Goal: Transaction & Acquisition: Download file/media

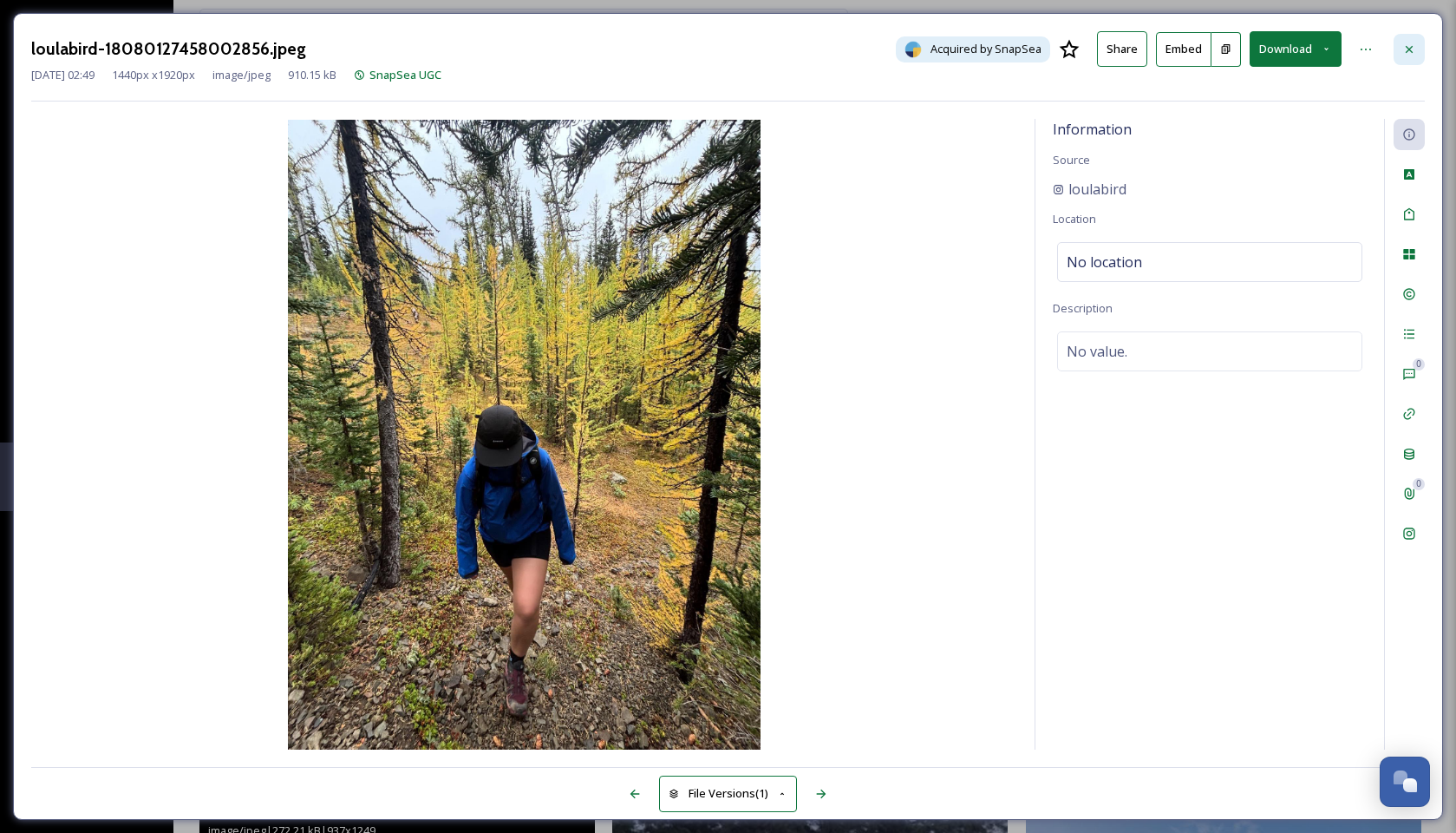
scroll to position [175, 0]
click at [1402, 44] on icon at bounding box center [1409, 50] width 14 height 14
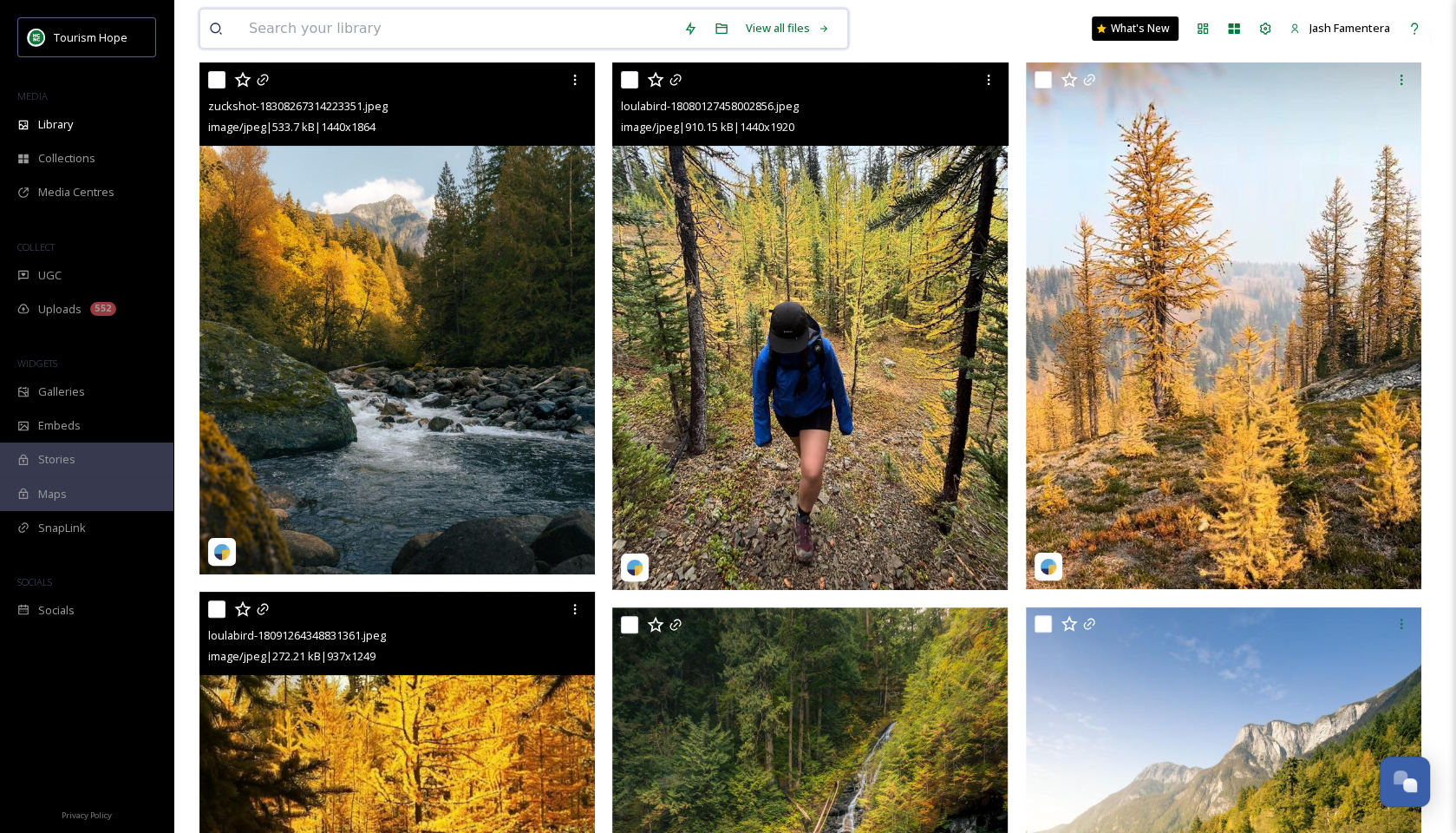
click at [442, 16] on input at bounding box center [458, 29] width 435 height 38
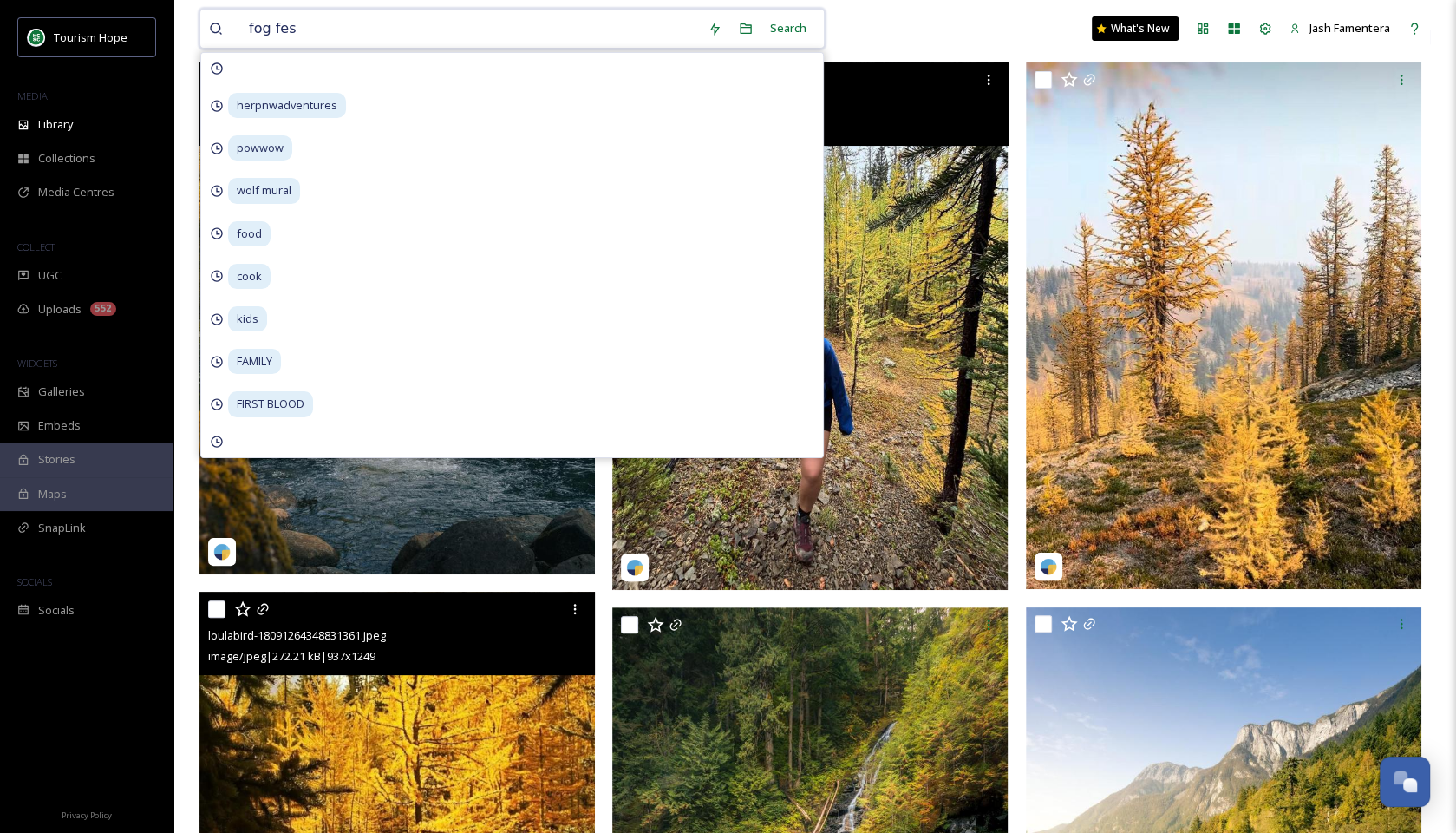
type input "fog fest"
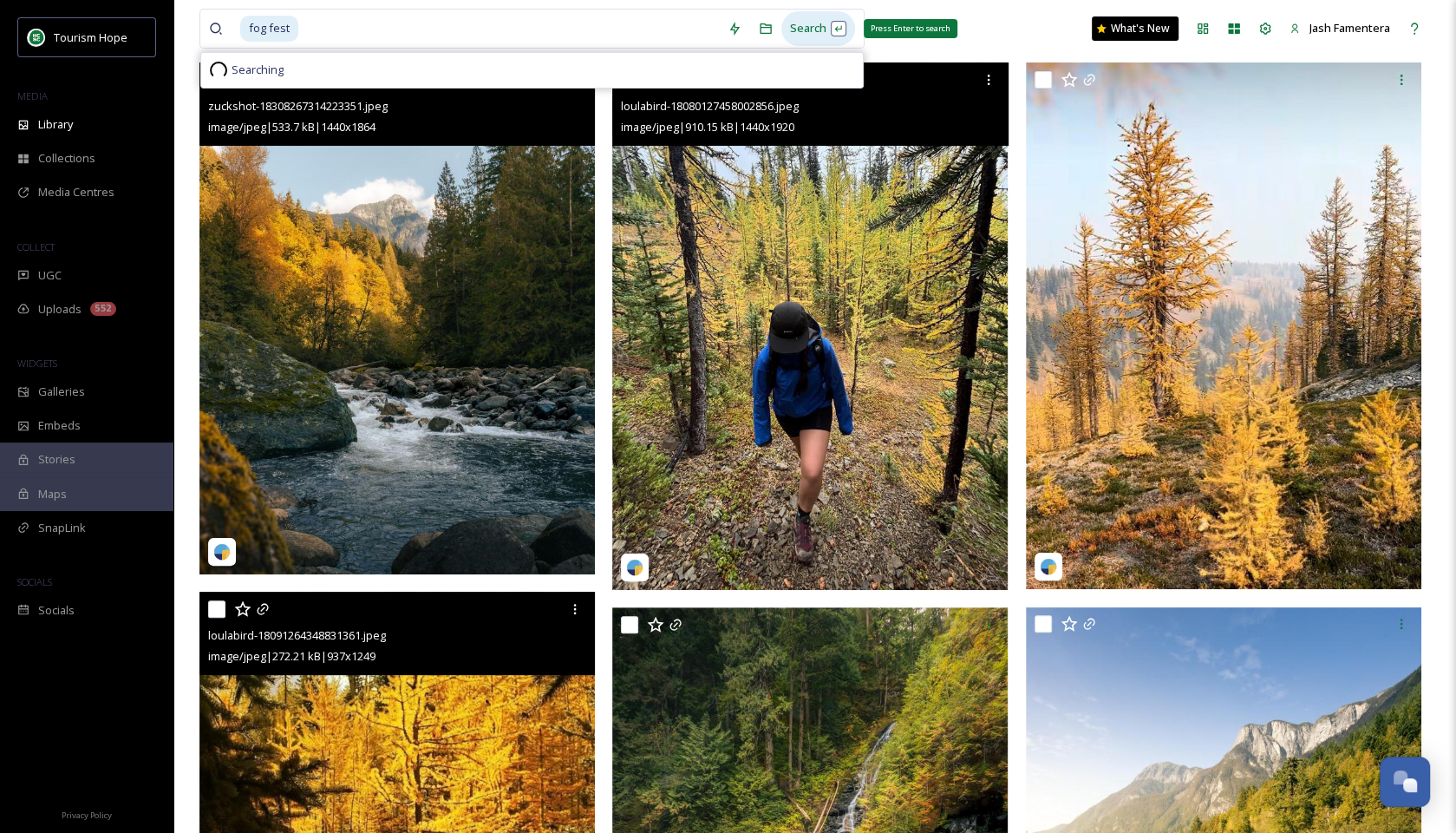
click at [824, 29] on div "Search Press Enter to search" at bounding box center [818, 28] width 74 height 34
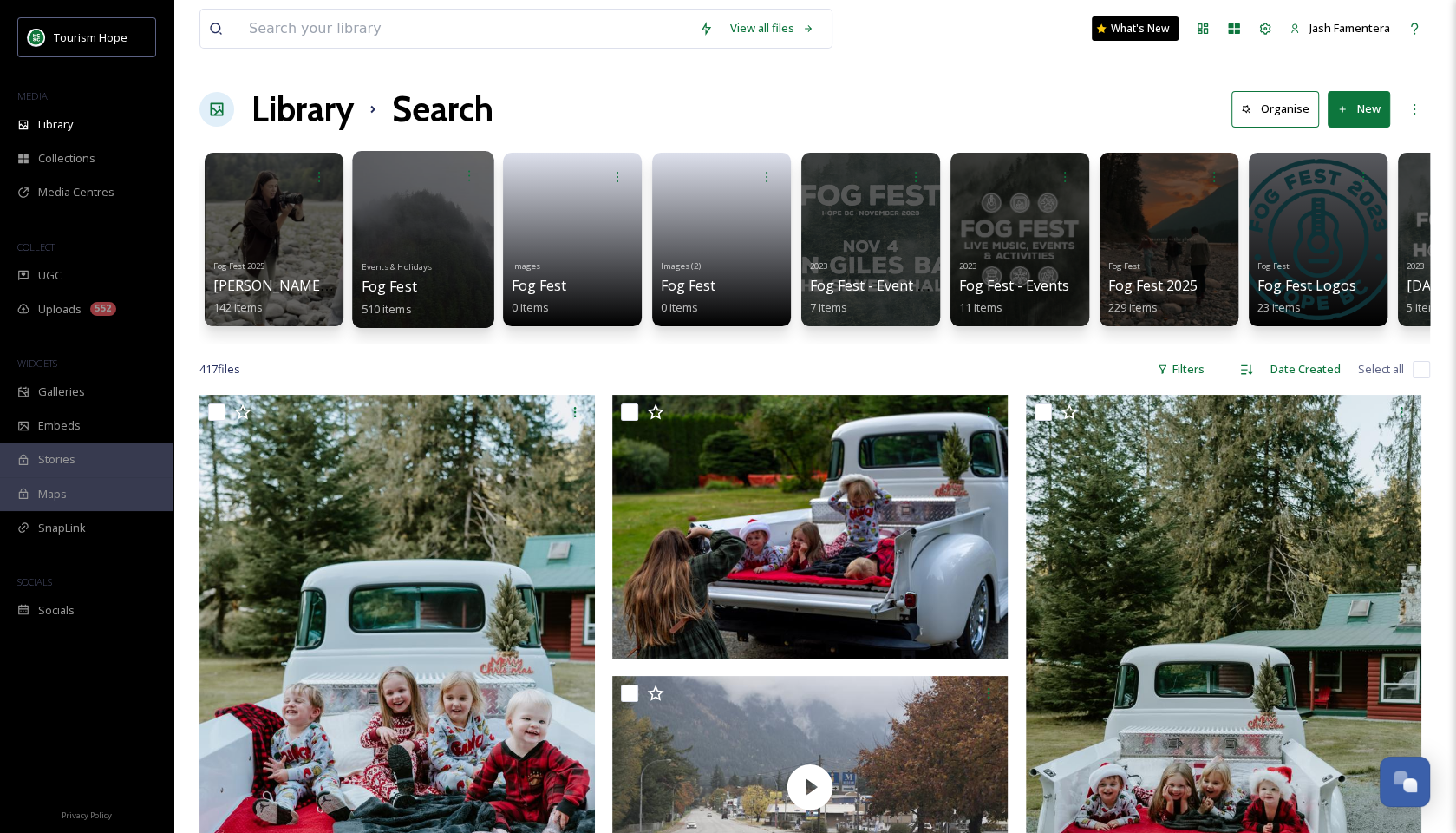
click at [442, 209] on div at bounding box center [423, 238] width 142 height 177
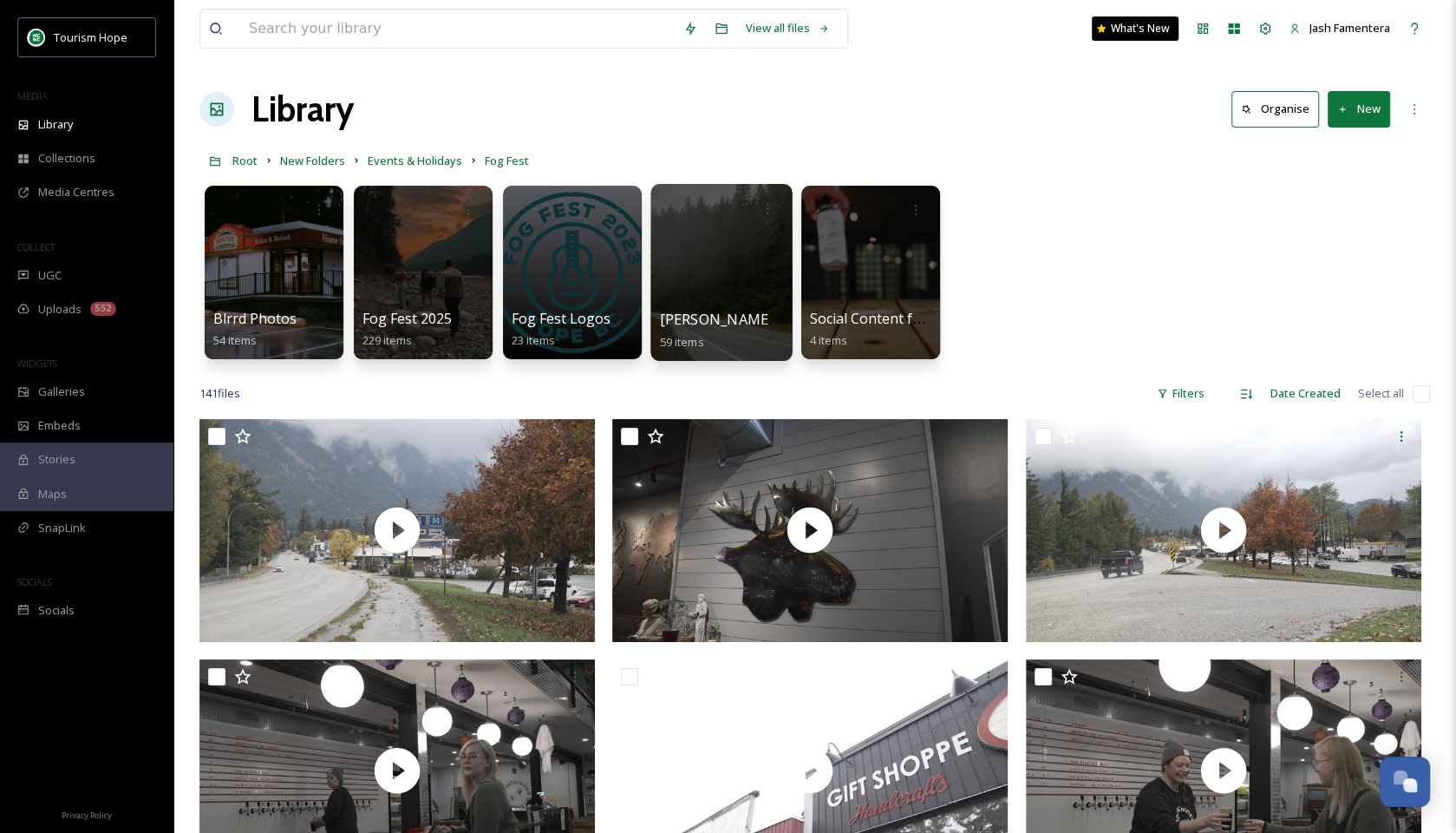
click at [724, 249] on div at bounding box center [721, 271] width 142 height 177
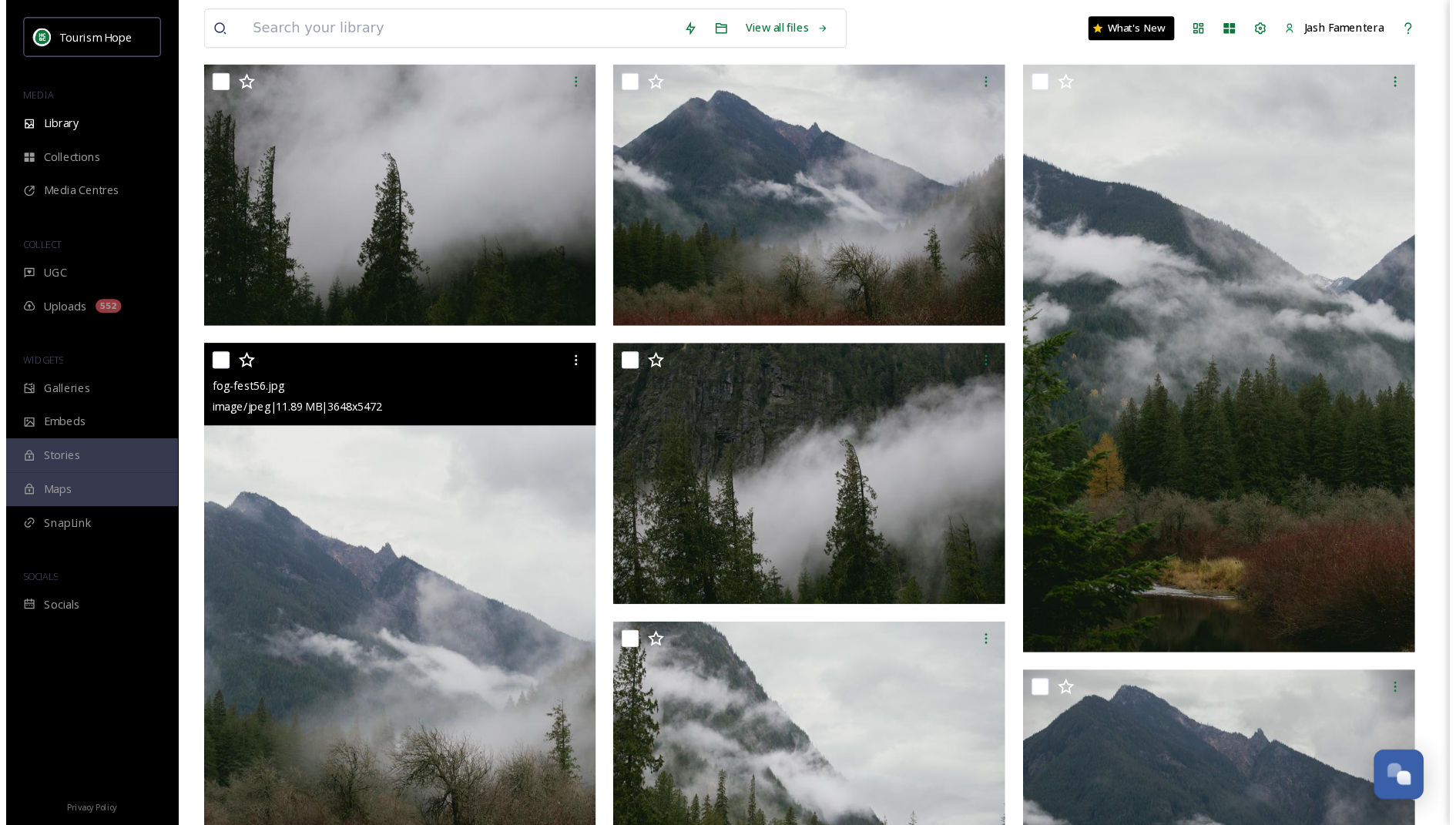
scroll to position [162, 0]
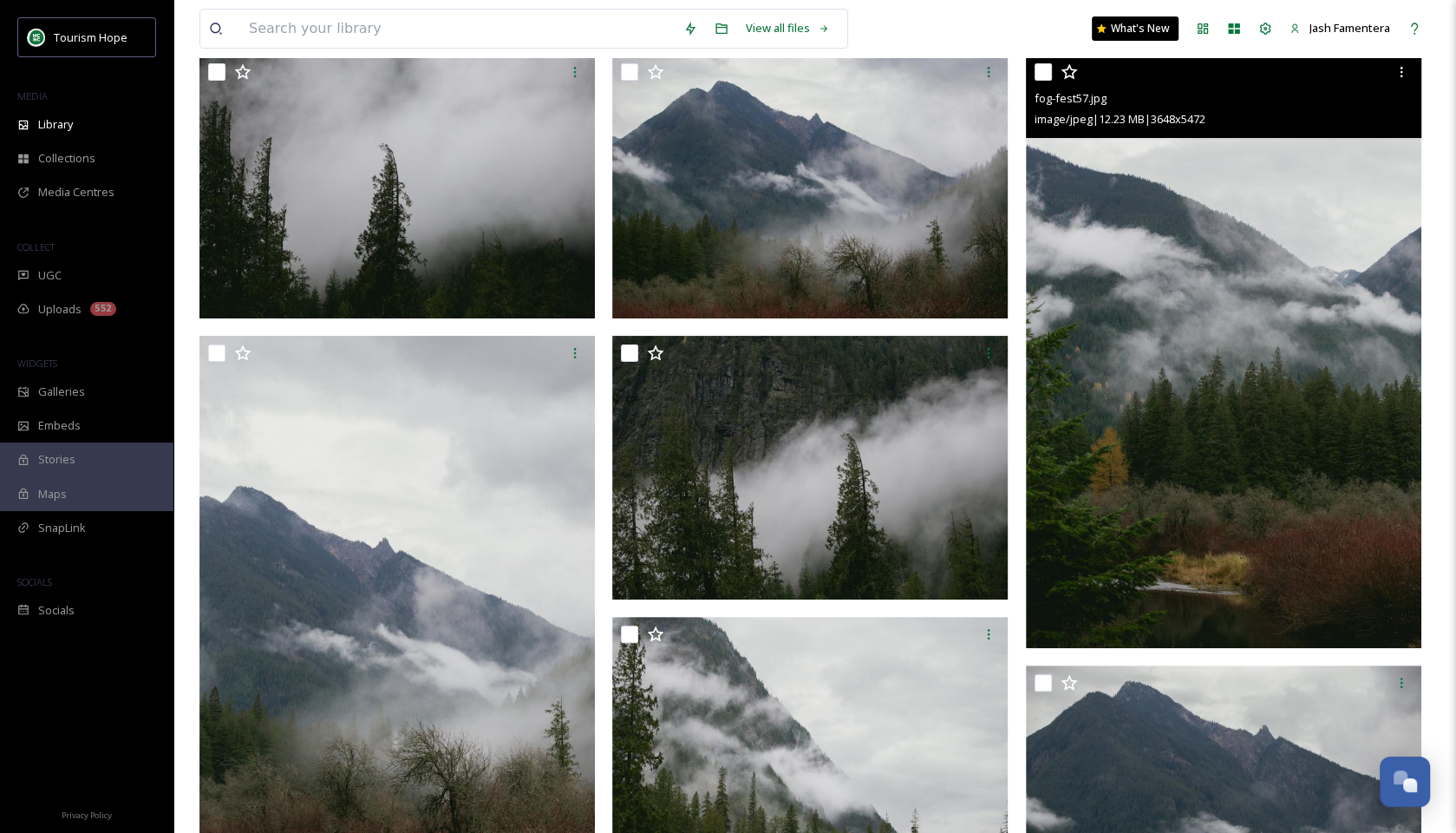
click at [1256, 304] on img at bounding box center [1224, 351] width 395 height 594
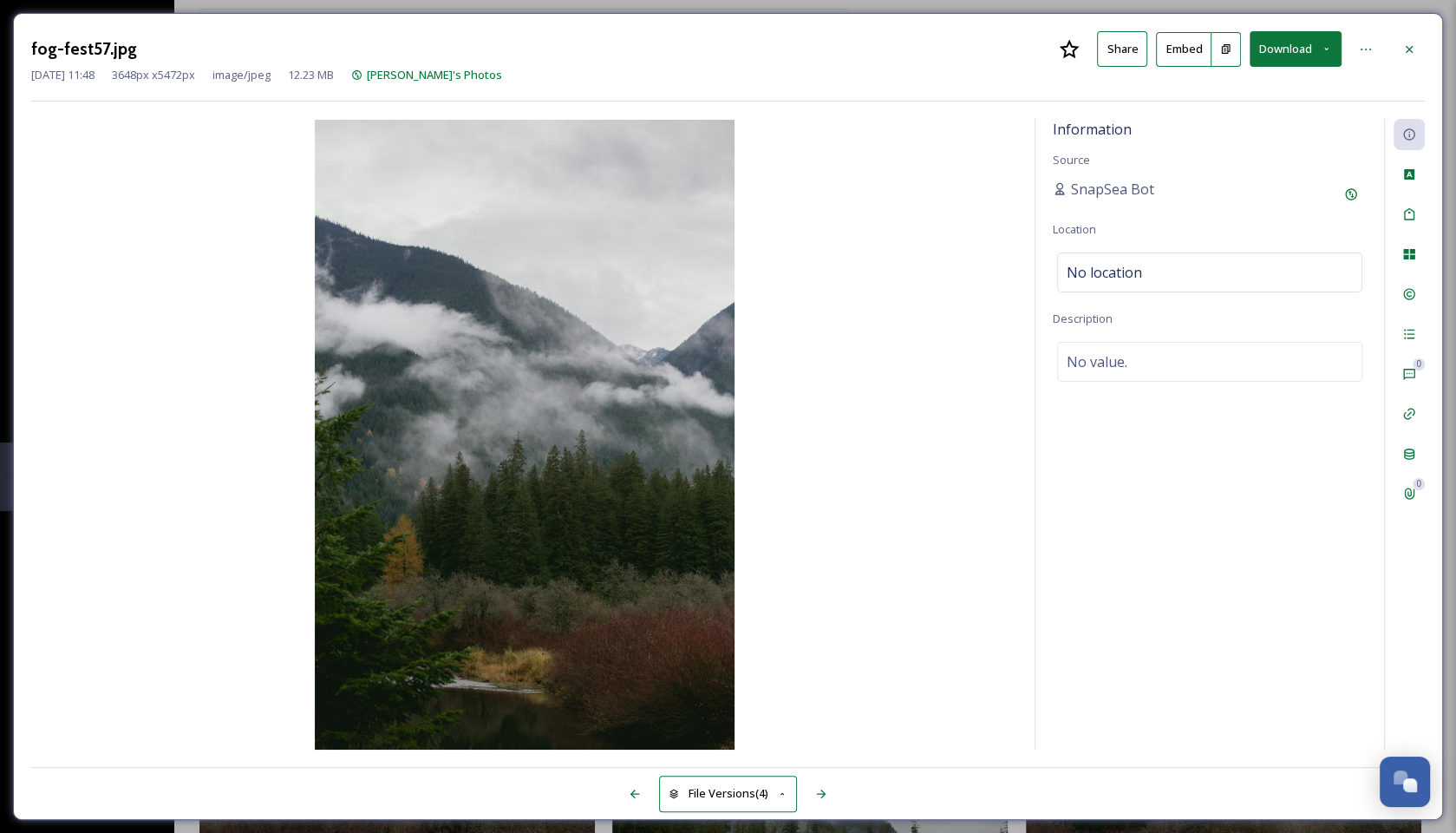
click at [1263, 55] on button "Download" at bounding box center [1295, 49] width 92 height 36
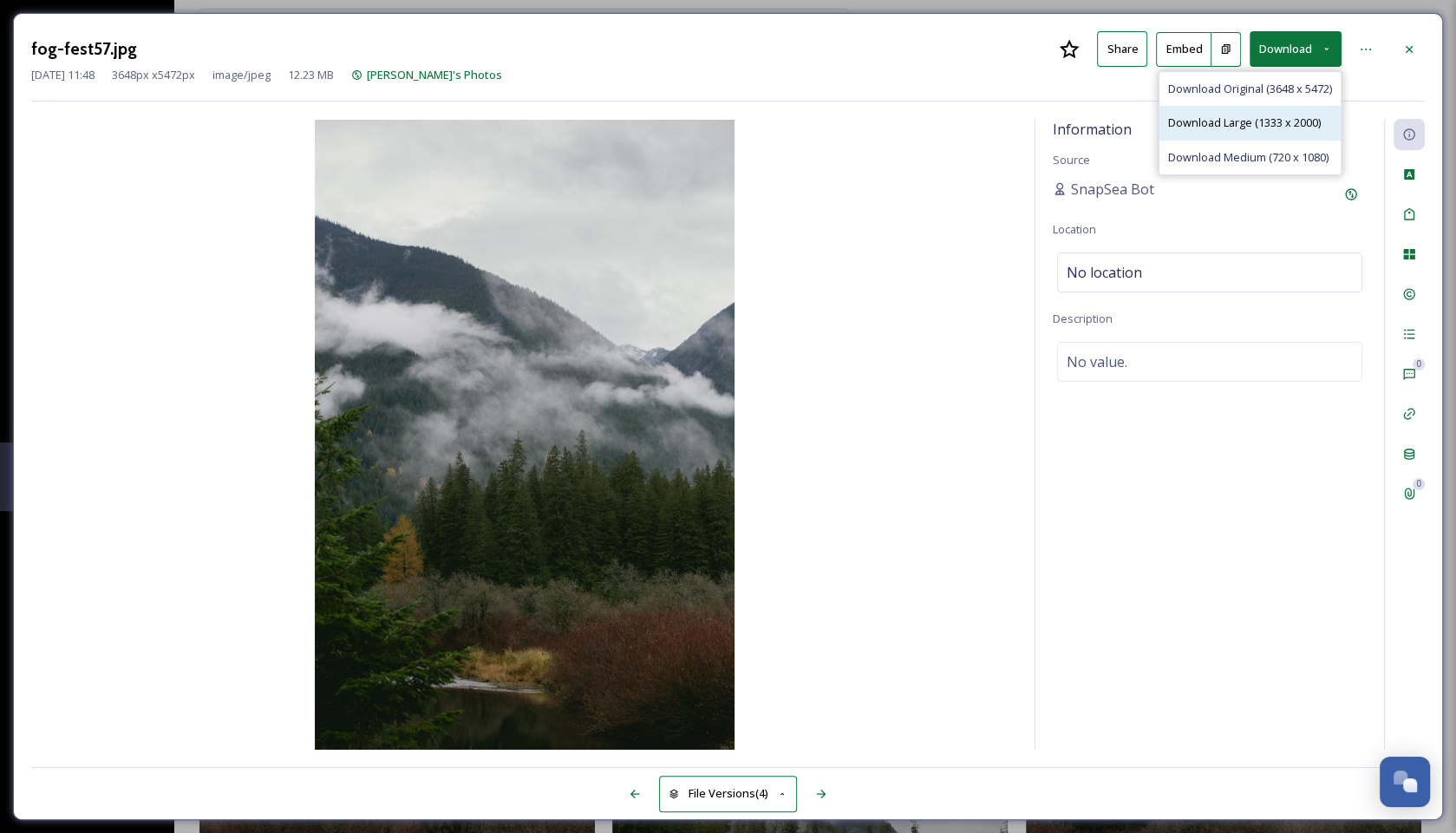
click at [1245, 130] on span "Download Large (1333 x 2000)" at bounding box center [1244, 123] width 153 height 17
